Goal: Information Seeking & Learning: Find specific fact

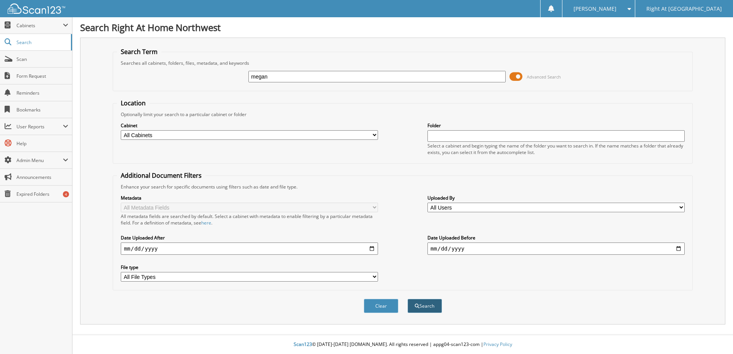
type input "megan"
click at [433, 310] on button "Search" at bounding box center [425, 306] width 35 height 14
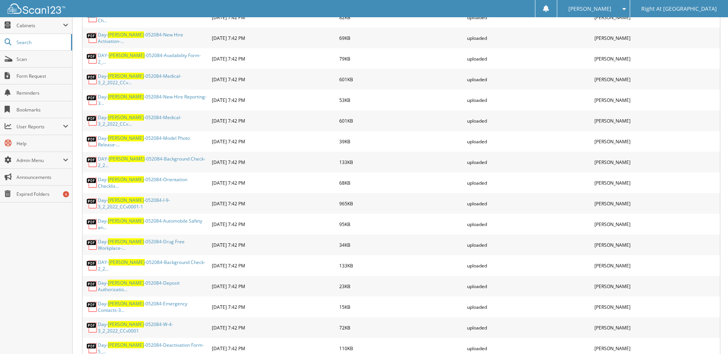
scroll to position [1074, 0]
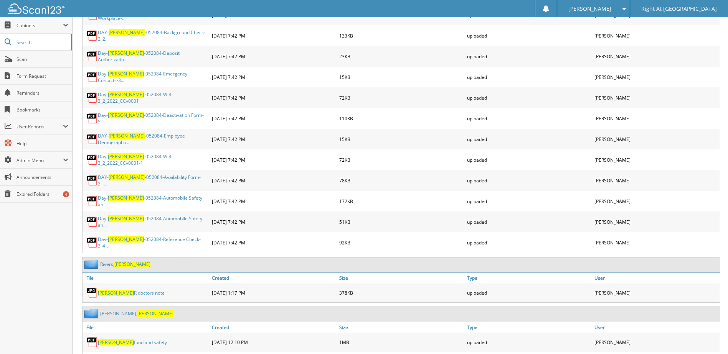
drag, startPoint x: 122, startPoint y: 249, endPoint x: 145, endPoint y: 248, distance: 22.6
click at [137, 311] on span "Megan" at bounding box center [155, 314] width 36 height 7
